Goal: Task Accomplishment & Management: Manage account settings

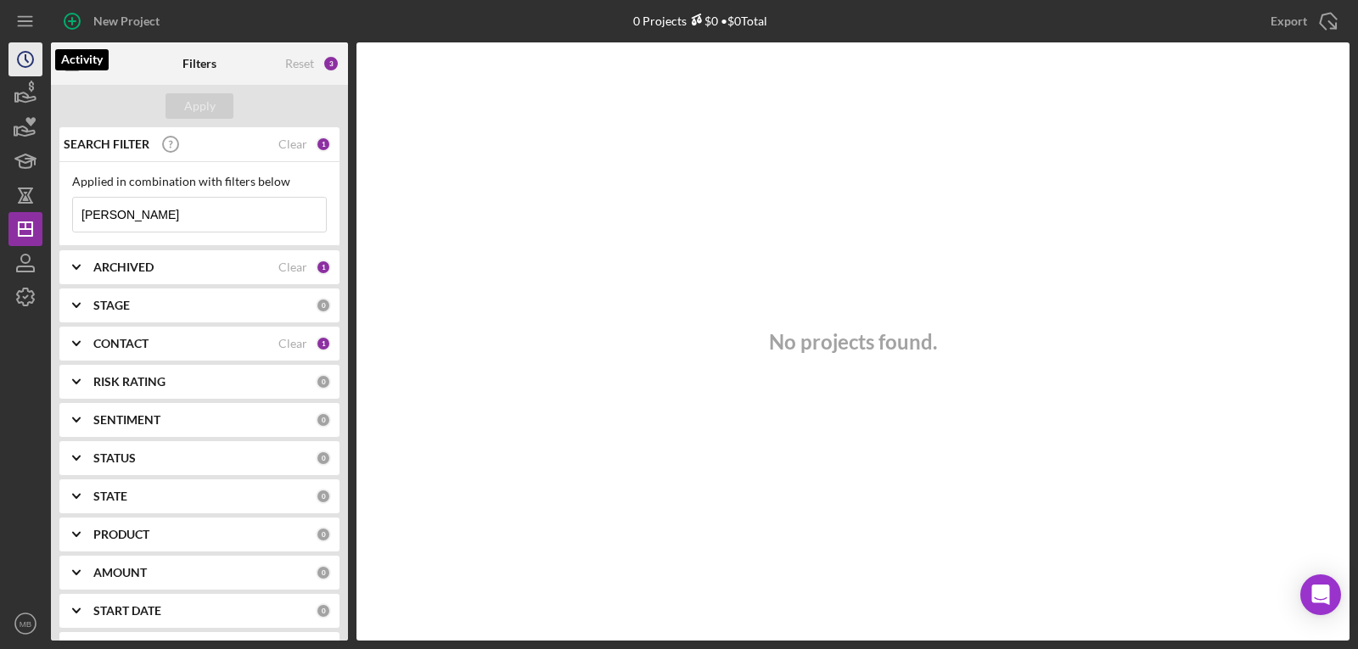
click at [25, 61] on icon "Icon/History" at bounding box center [25, 59] width 42 height 42
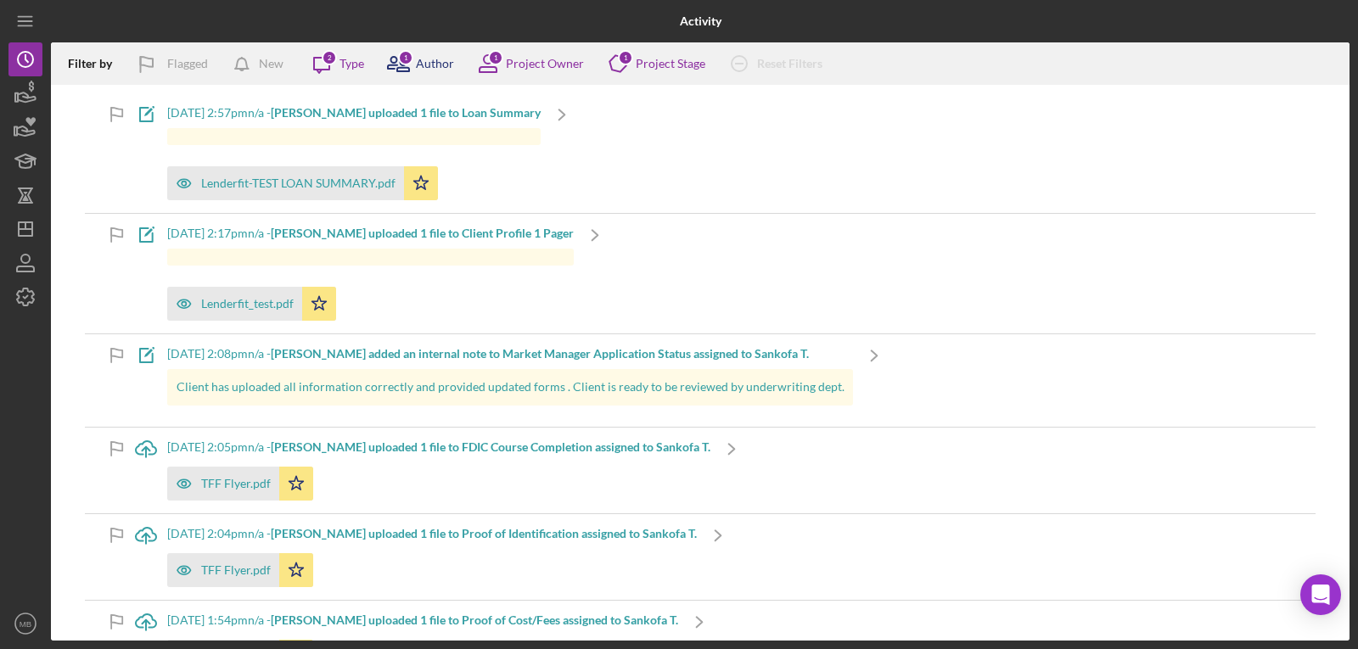
click at [398, 70] on icon at bounding box center [403, 65] width 12 height 12
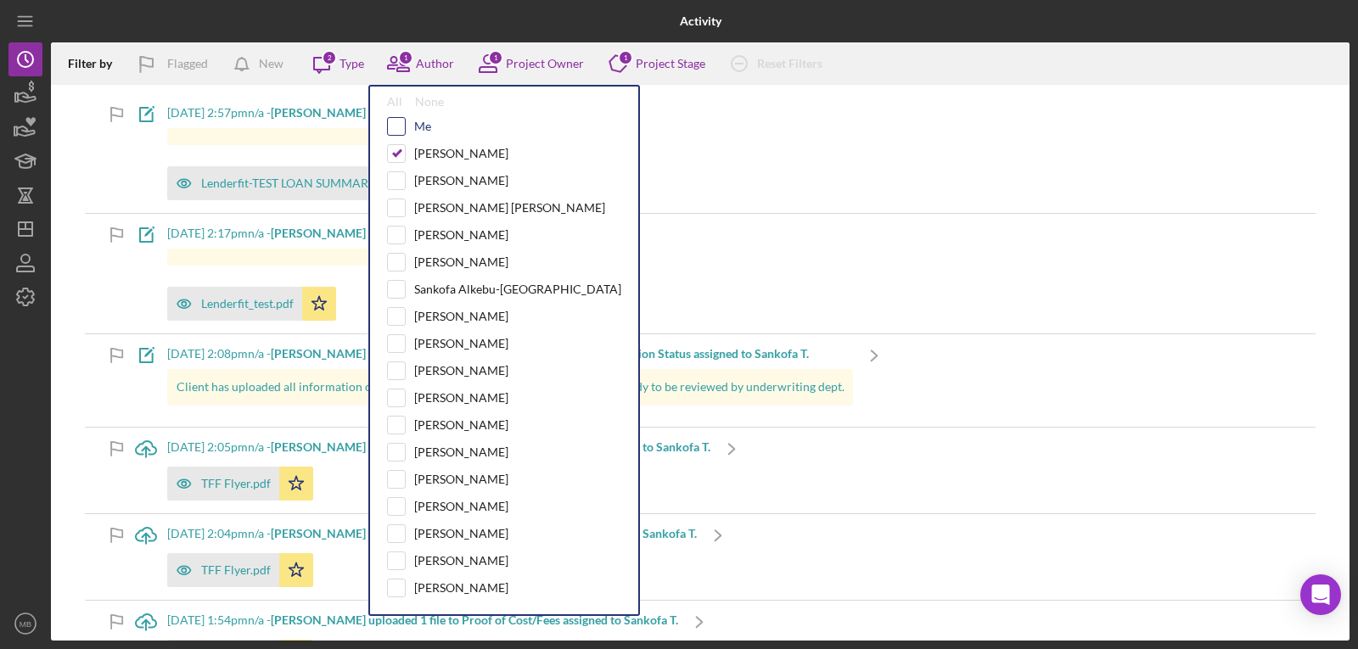
click at [396, 124] on input "checkbox" at bounding box center [396, 126] width 17 height 17
checkbox input "true"
click at [397, 151] on input "checkbox" at bounding box center [396, 153] width 17 height 17
checkbox input "false"
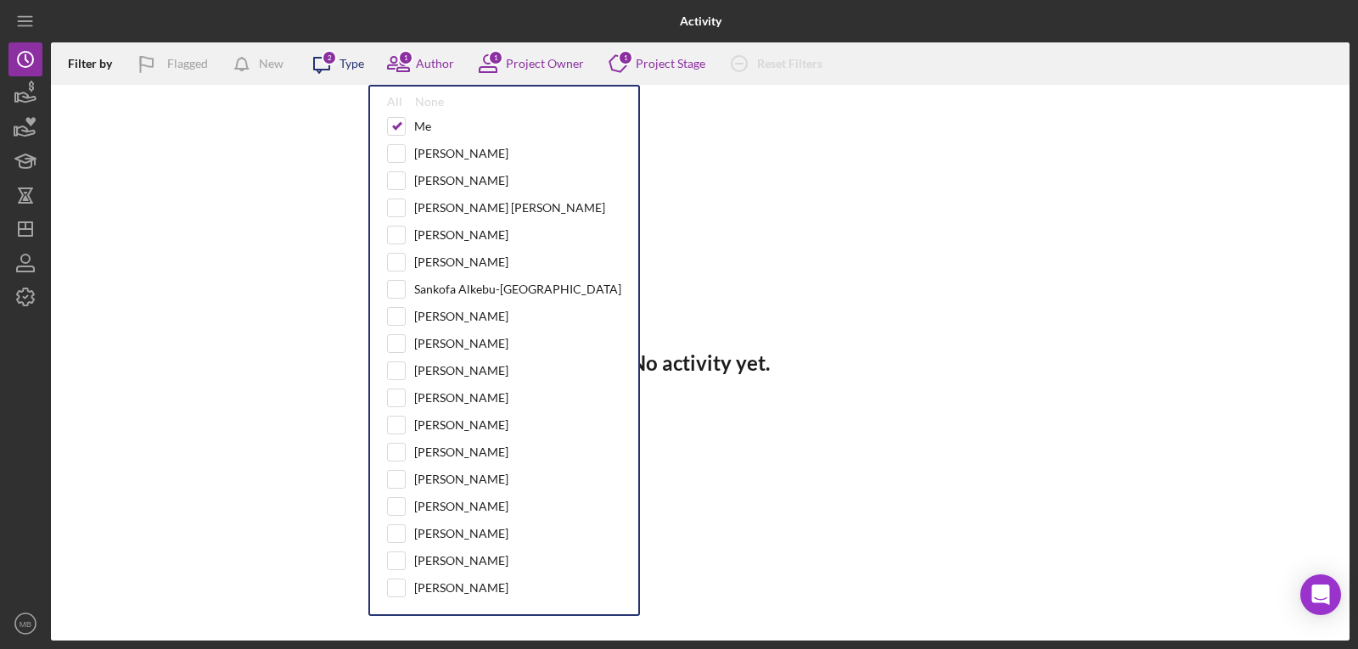
click at [334, 52] on div "2" at bounding box center [329, 57] width 15 height 15
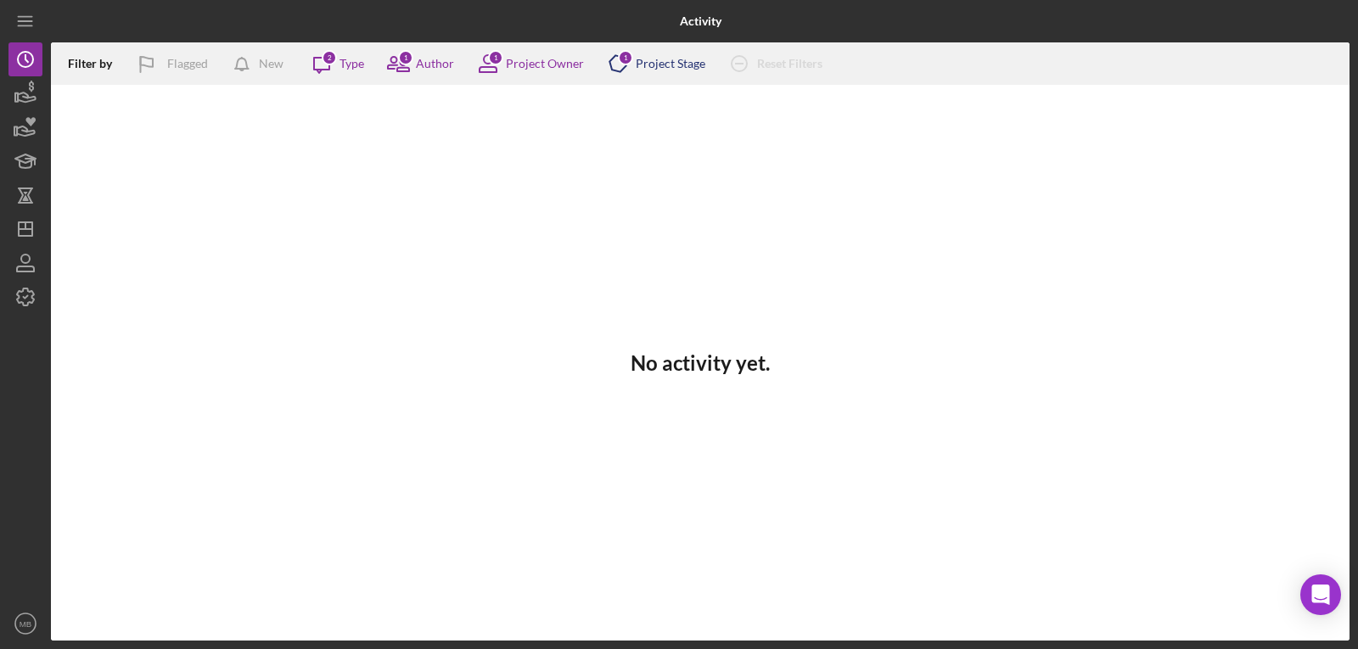
click at [656, 55] on div "Icon/Product 1 Project Stage" at bounding box center [651, 63] width 109 height 42
click at [544, 65] on div "Project Owner" at bounding box center [545, 64] width 78 height 14
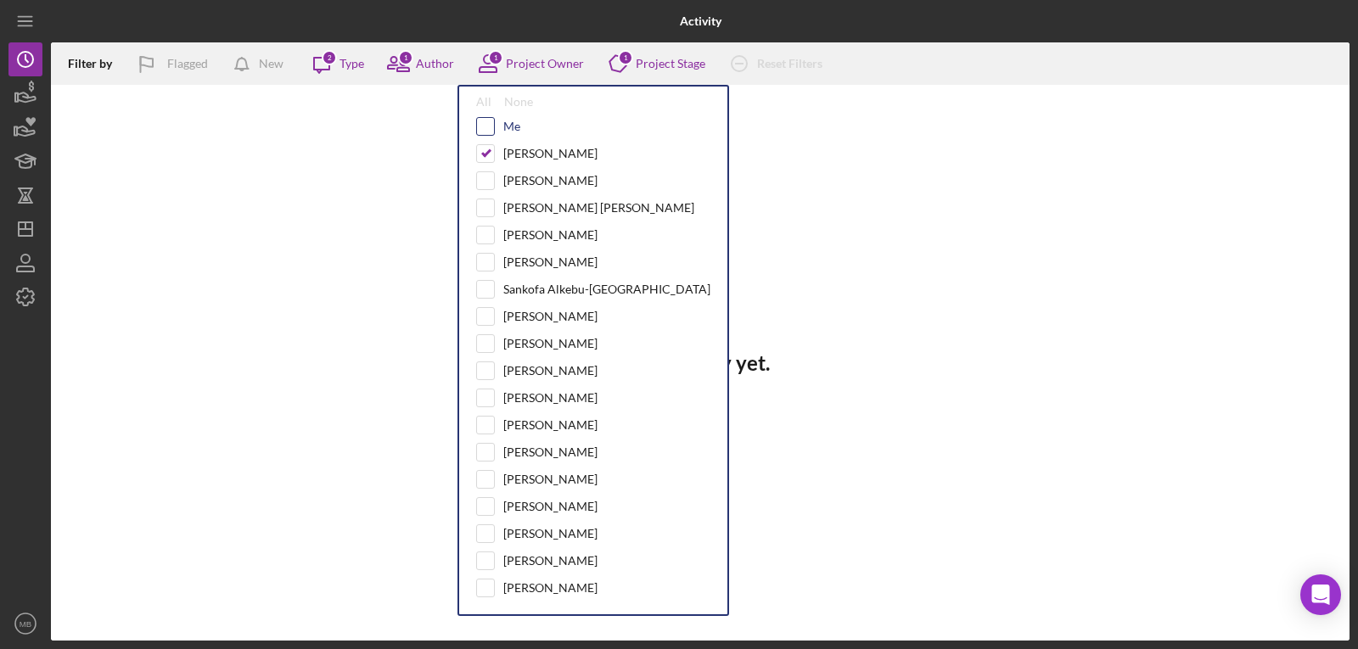
click at [491, 131] on input "checkbox" at bounding box center [485, 126] width 17 height 17
checkbox input "true"
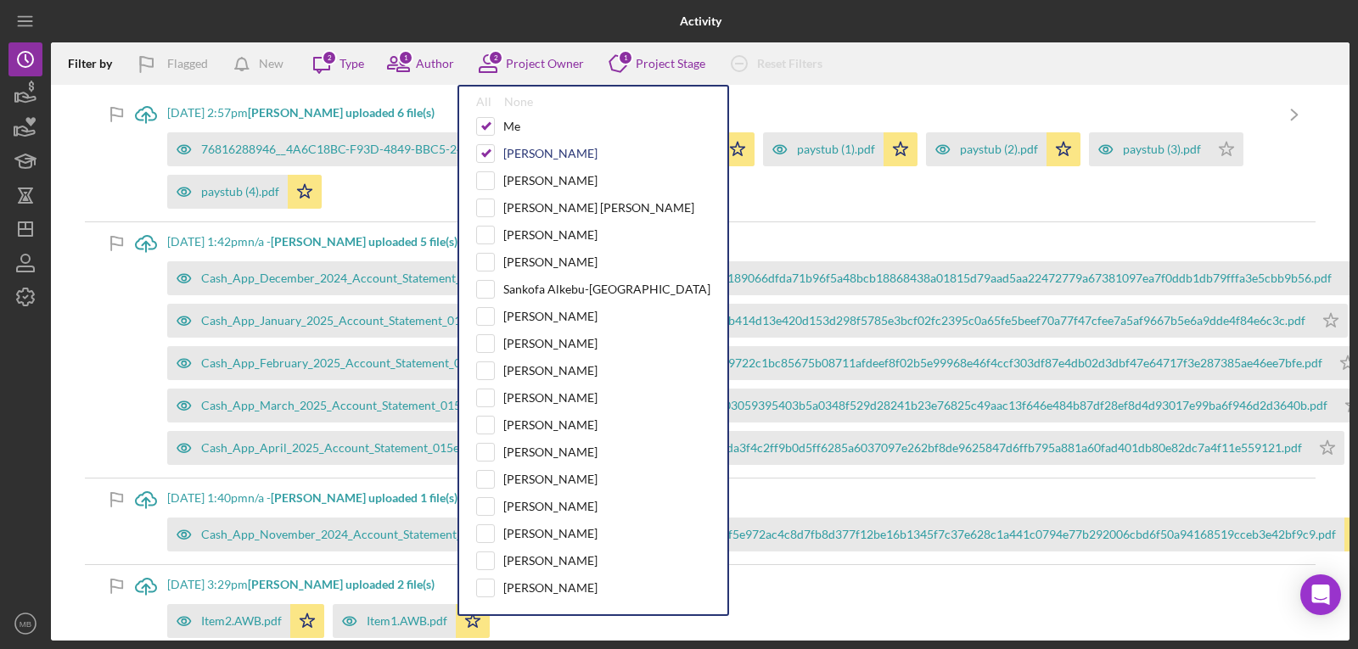
click at [495, 154] on div "[PERSON_NAME]" at bounding box center [593, 153] width 234 height 19
click at [491, 154] on input "checkbox" at bounding box center [485, 153] width 17 height 17
checkbox input "false"
